Goal: Task Accomplishment & Management: Manage account settings

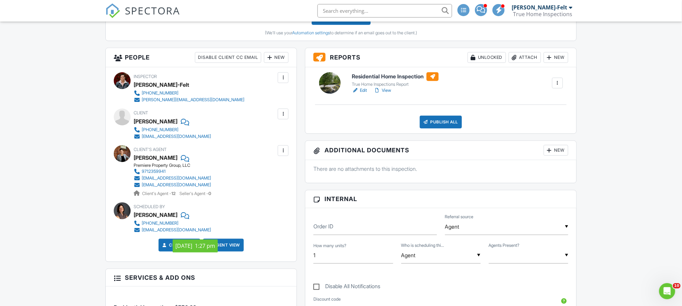
scroll to position [202, 0]
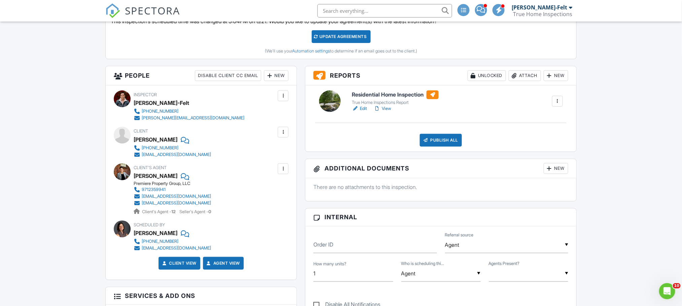
click at [363, 109] on link "Edit" at bounding box center [359, 108] width 15 height 7
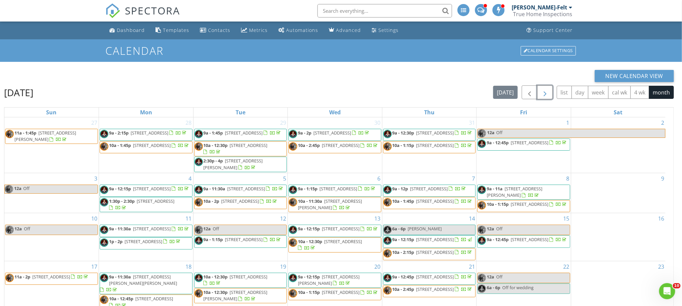
click at [544, 93] on span "button" at bounding box center [545, 93] width 8 height 8
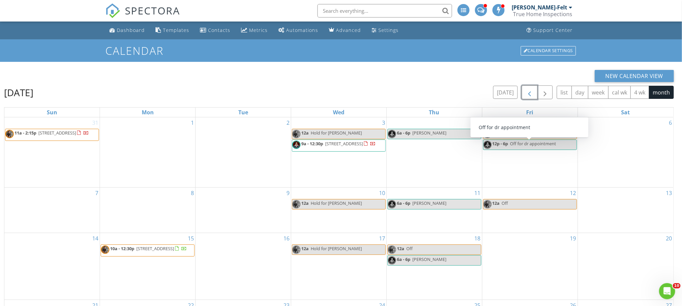
click at [528, 94] on span "button" at bounding box center [529, 93] width 8 height 8
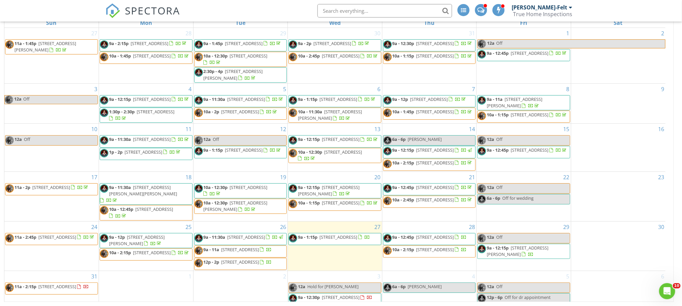
click at [426, 244] on span "9a - 12:45p [STREET_ADDRESS]" at bounding box center [424, 239] width 83 height 10
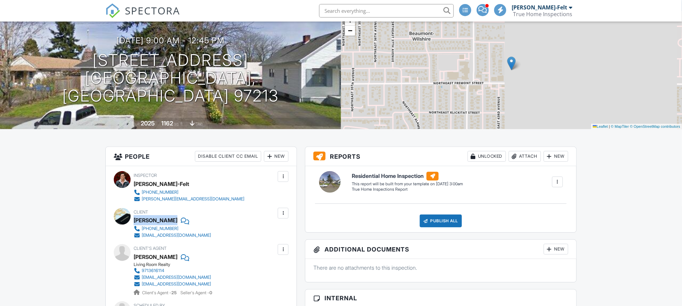
scroll to position [50, 0]
drag, startPoint x: 134, startPoint y: 220, endPoint x: 177, endPoint y: 218, distance: 43.1
click at [177, 218] on div "[PERSON_NAME]" at bounding box center [175, 220] width 83 height 10
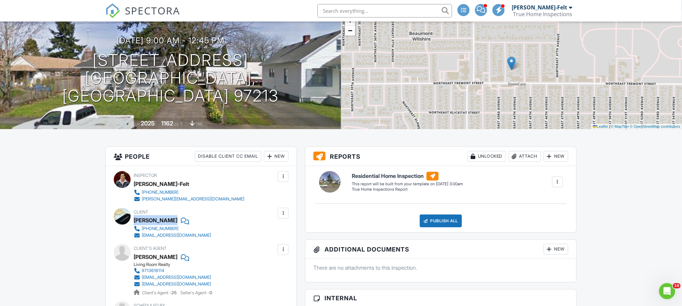
scroll to position [0, 0]
click at [536, 7] on div "[PERSON_NAME]-Felt" at bounding box center [539, 7] width 56 height 7
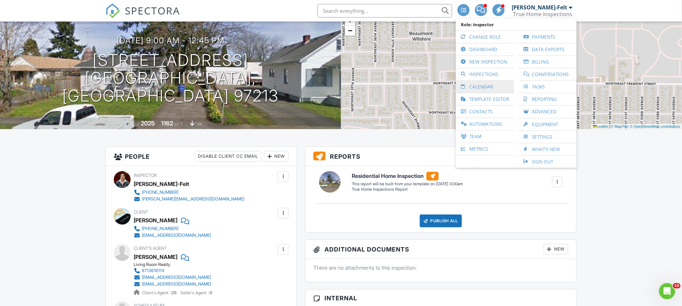
click at [495, 85] on link "Calendar" at bounding box center [484, 87] width 51 height 12
